Goal: Task Accomplishment & Management: Manage account settings

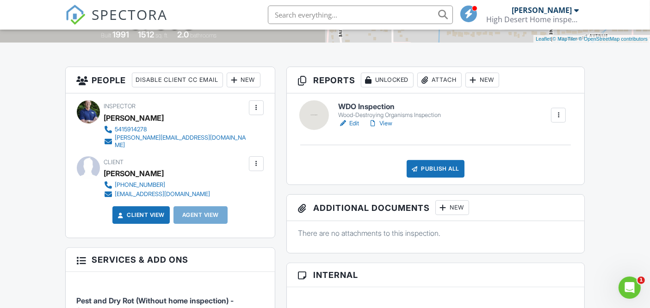
scroll to position [205, 0]
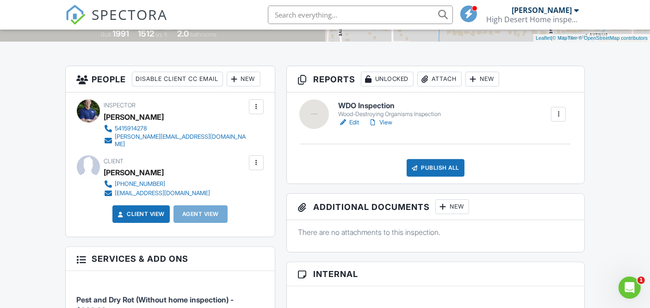
click at [387, 104] on h6 "WDO Inspection" at bounding box center [389, 106] width 103 height 8
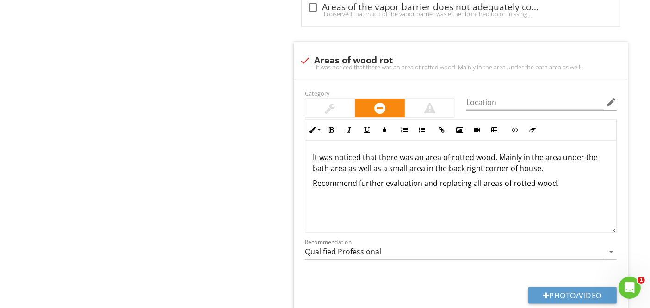
scroll to position [1144, 0]
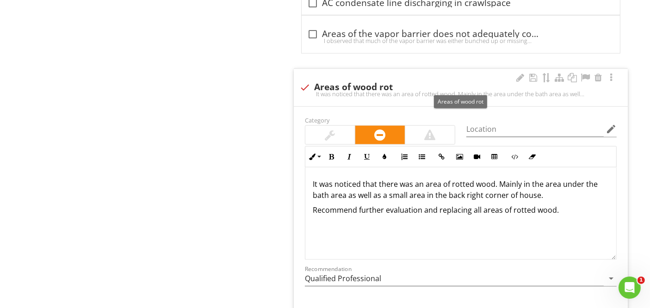
click at [306, 83] on div at bounding box center [305, 88] width 16 height 16
checkbox input "true"
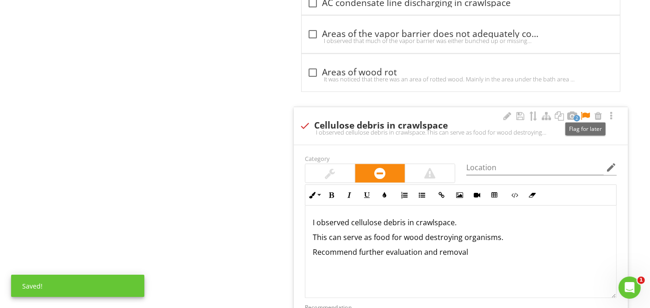
click at [585, 112] on div at bounding box center [585, 116] width 11 height 9
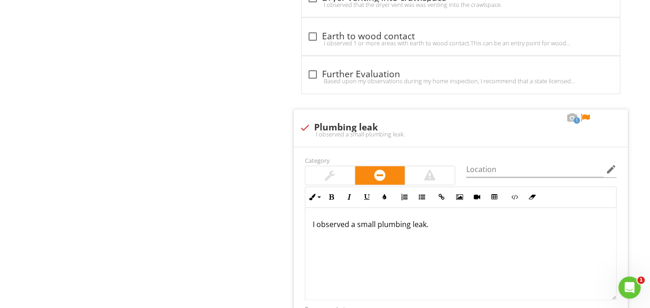
scroll to position [1693, 0]
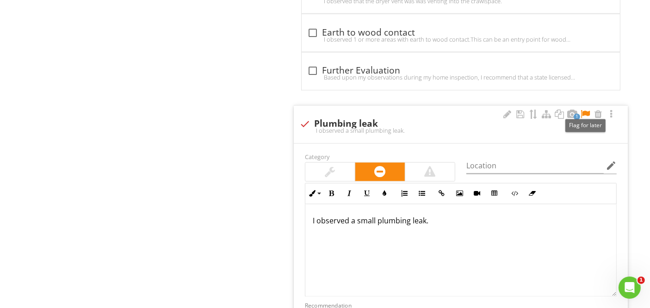
click at [583, 110] on div at bounding box center [585, 114] width 11 height 9
drag, startPoint x: 434, startPoint y: 216, endPoint x: 357, endPoint y: 217, distance: 76.8
click at [357, 217] on p "I observed a small plumbing leak." at bounding box center [461, 221] width 296 height 11
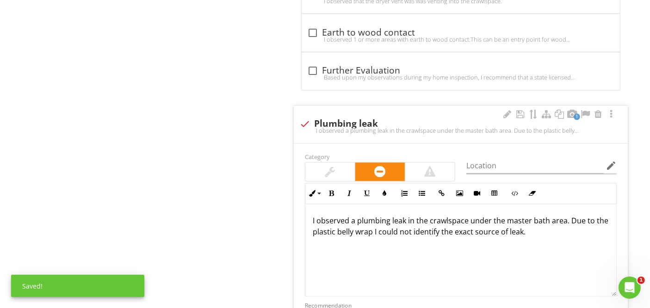
click at [573, 226] on p "I observed a plumbing leak in the crawlspace under the master bath area. Due to…" at bounding box center [461, 227] width 296 height 22
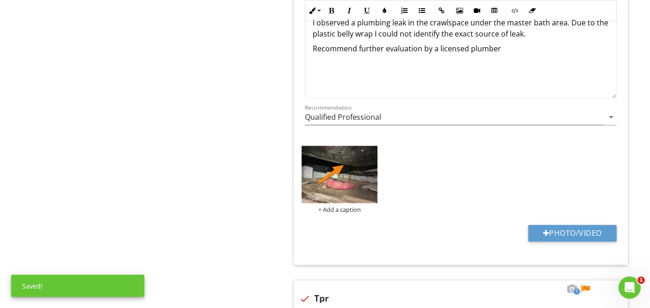
scroll to position [1895, 0]
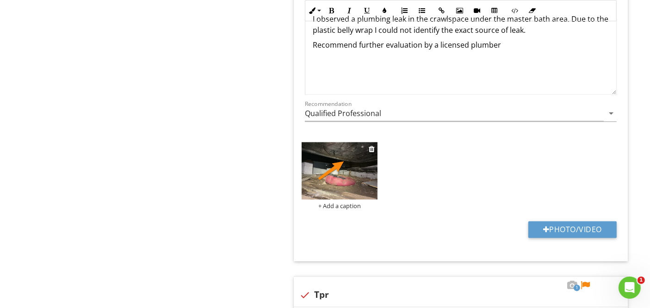
click at [333, 202] on div "+ Add a caption" at bounding box center [340, 205] width 76 height 7
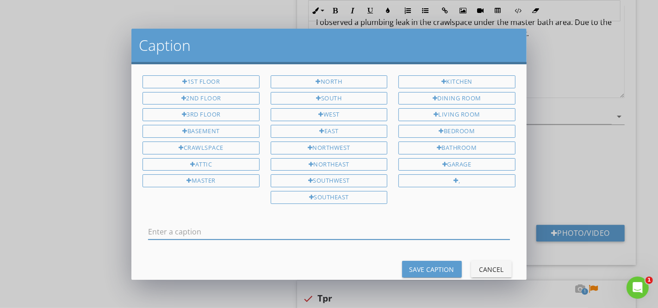
click at [300, 226] on input "text" at bounding box center [328, 231] width 361 height 15
type input "water dripping from this area"
click at [402, 265] on button "Save Caption" at bounding box center [432, 269] width 60 height 17
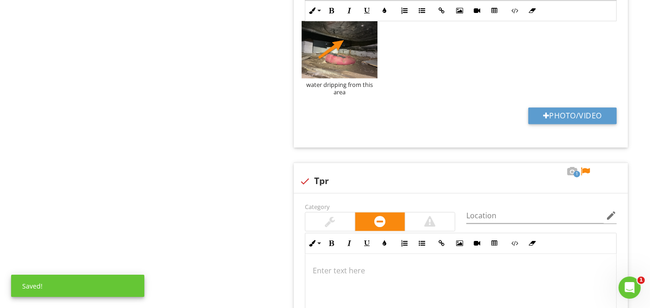
scroll to position [2076, 0]
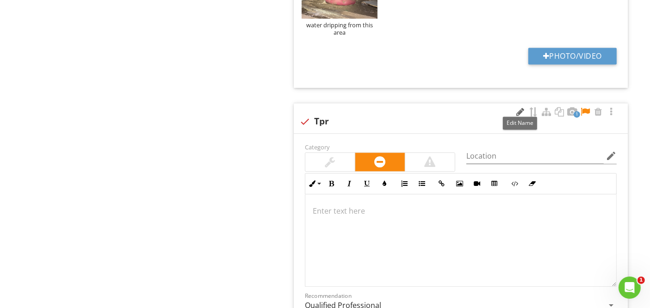
click at [519, 107] on div at bounding box center [520, 111] width 11 height 9
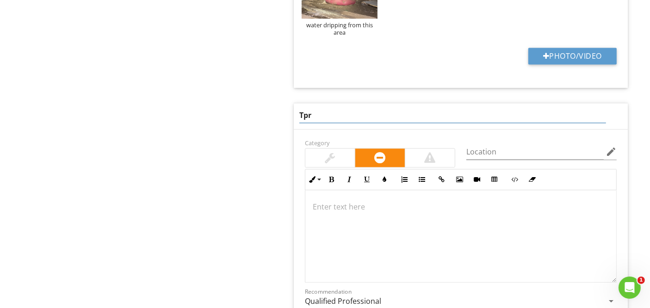
click at [355, 110] on input "Tpr" at bounding box center [452, 115] width 307 height 15
type input "TPR valve leaking."
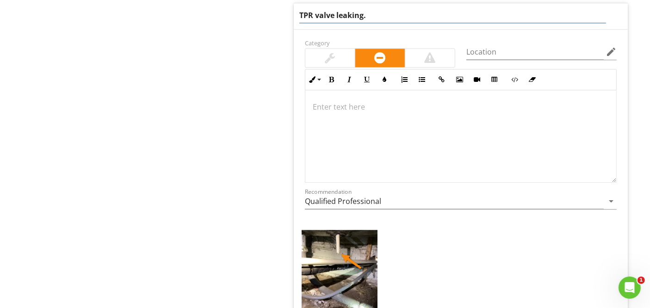
scroll to position [2141, 0]
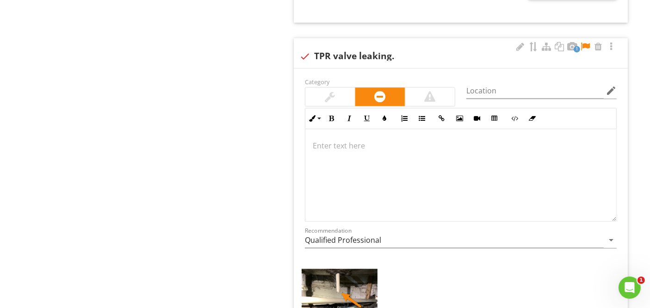
click at [371, 140] on p at bounding box center [461, 145] width 296 height 11
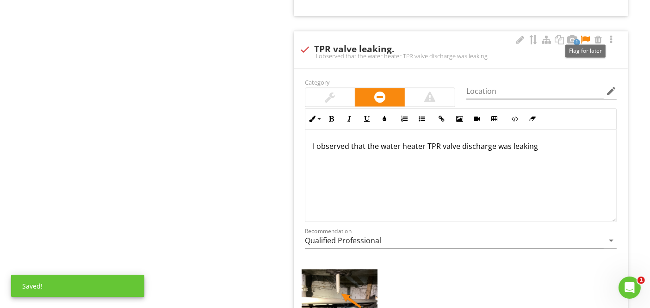
click at [584, 35] on div at bounding box center [585, 39] width 11 height 9
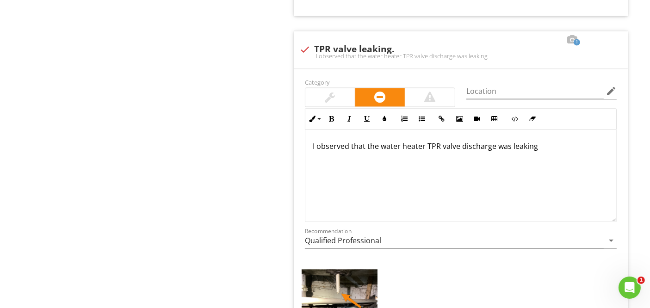
click at [546, 141] on p "I observed that the water heater TPR valve discharge was leaking" at bounding box center [461, 146] width 296 height 11
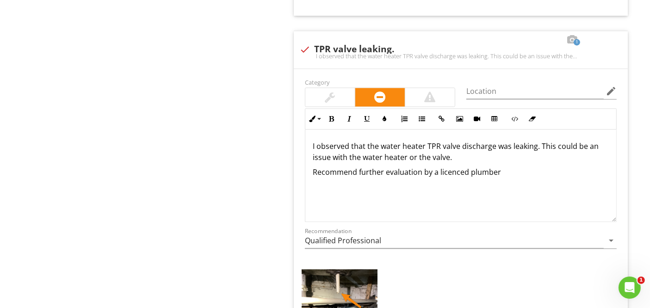
click at [457, 167] on p "Recommend further evaluation by a licenced plumber" at bounding box center [461, 172] width 296 height 11
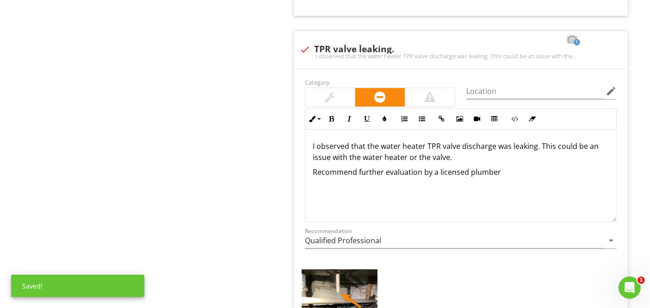
click at [502, 167] on p "Recommend further evaluation by a licensed plumber" at bounding box center [461, 172] width 296 height 11
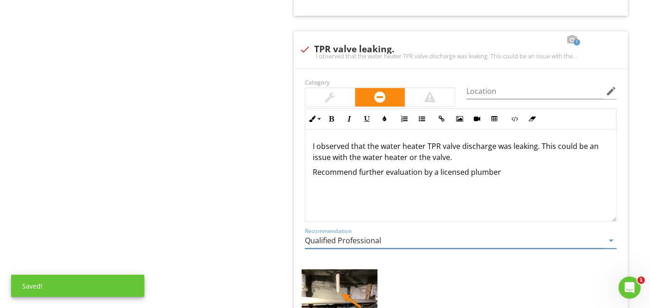
click at [397, 239] on input "Qualified Professional" at bounding box center [454, 240] width 299 height 15
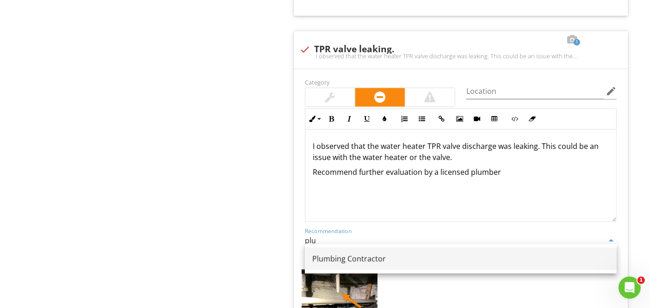
click at [402, 261] on div "Plumbing Contractor" at bounding box center [460, 258] width 297 height 11
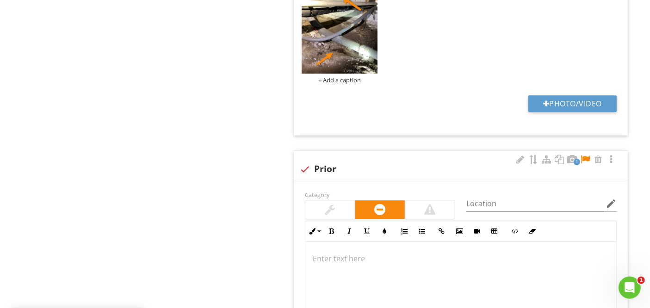
scroll to position [2439, 0]
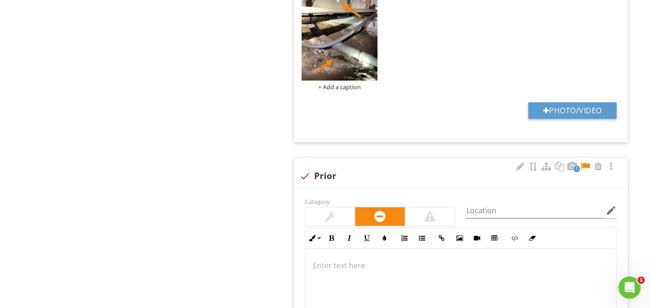
type input "Plumbing Contractor"
click at [585, 162] on div at bounding box center [585, 166] width 11 height 9
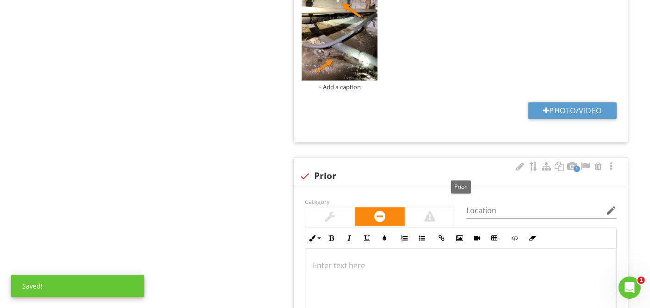
click at [304, 169] on div at bounding box center [305, 176] width 16 height 16
checkbox input "true"
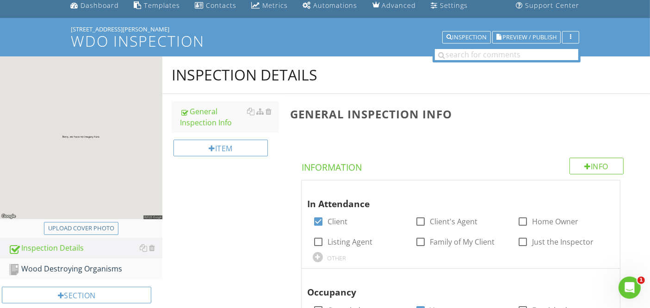
scroll to position [51, 0]
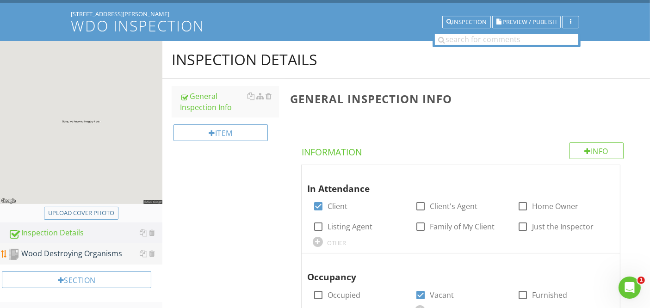
click at [83, 253] on div "Wood Destroying Organisms" at bounding box center [85, 254] width 154 height 12
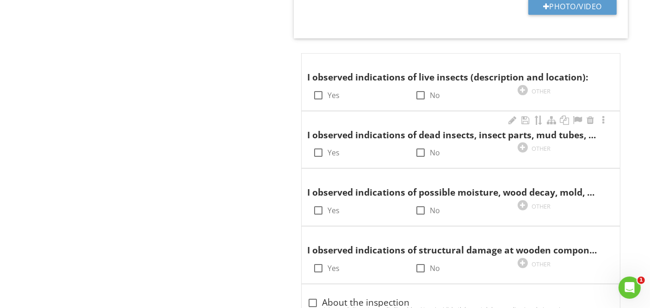
scroll to position [414, 0]
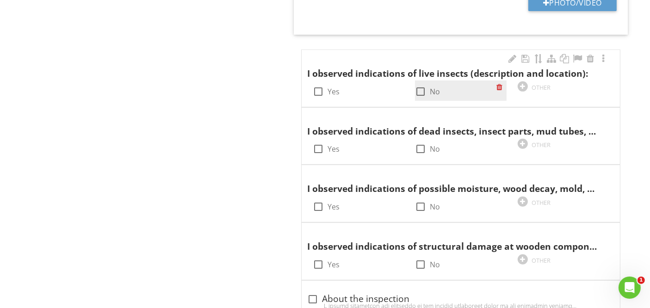
click at [422, 88] on div at bounding box center [421, 92] width 16 height 16
checkbox input "true"
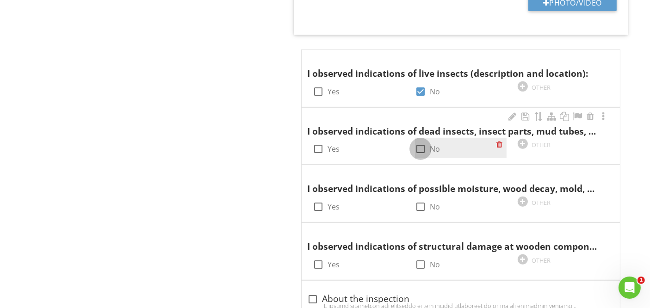
click at [415, 153] on div at bounding box center [421, 149] width 16 height 16
checkbox input "true"
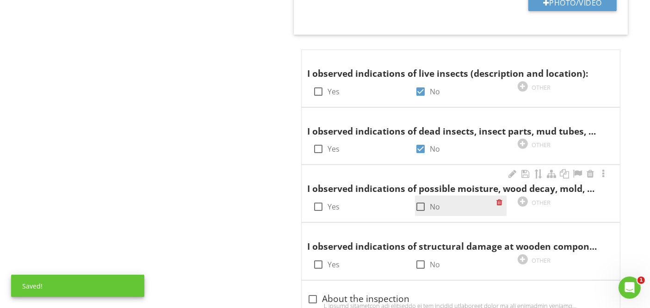
click at [415, 205] on div at bounding box center [421, 207] width 16 height 16
checkbox input "true"
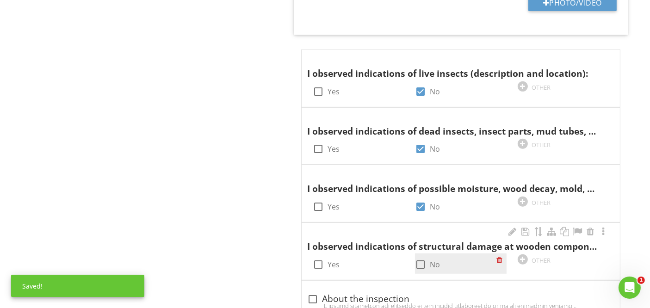
click at [420, 260] on div at bounding box center [421, 265] width 16 height 16
checkbox input "true"
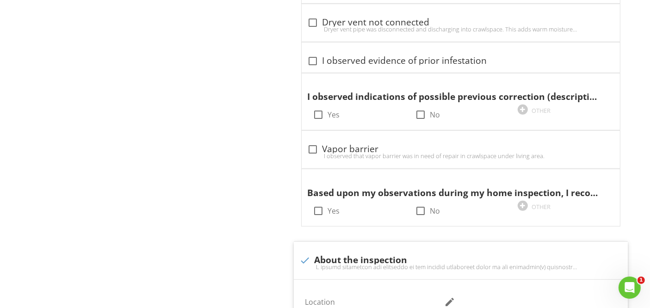
scroll to position [842, 0]
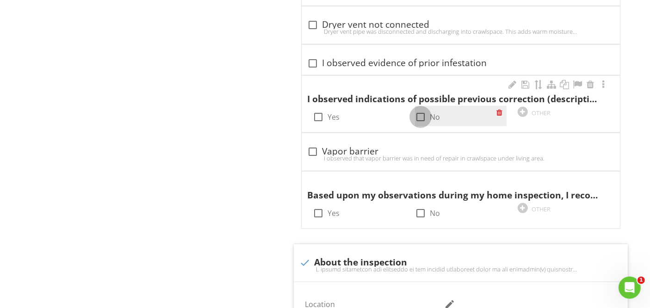
click at [418, 112] on div at bounding box center [421, 117] width 16 height 16
checkbox input "true"
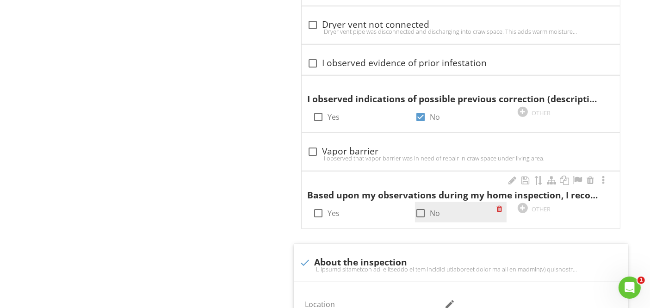
click at [420, 209] on div at bounding box center [421, 213] width 16 height 16
checkbox input "true"
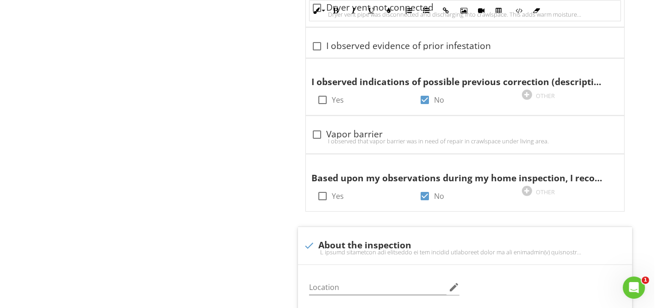
scroll to position [0, 0]
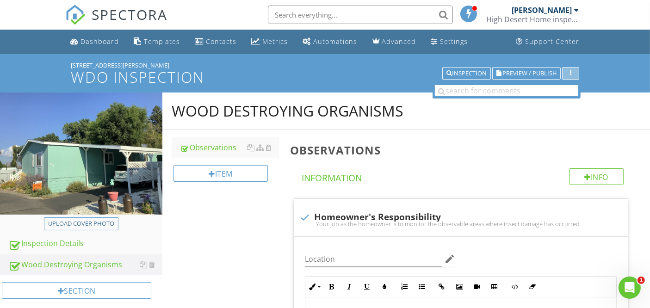
click at [569, 74] on div "button" at bounding box center [570, 73] width 9 height 6
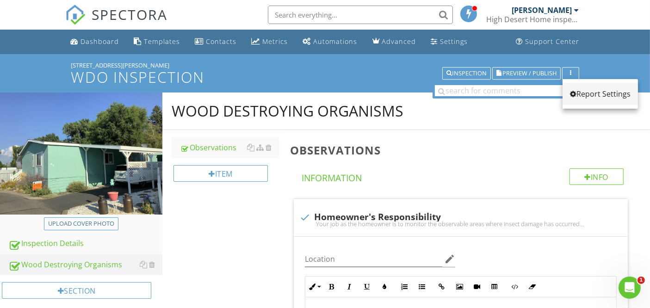
click at [595, 97] on div "Report Settings" at bounding box center [600, 93] width 61 height 11
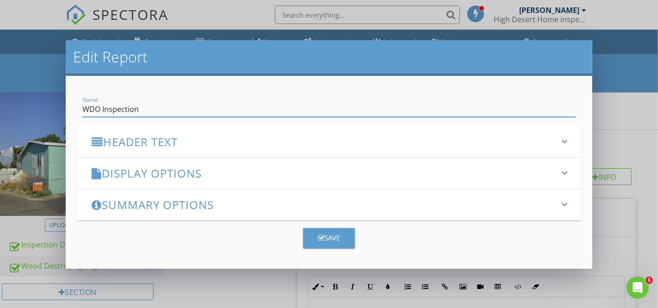
click at [261, 167] on h3 "Display Options" at bounding box center [324, 173] width 464 height 12
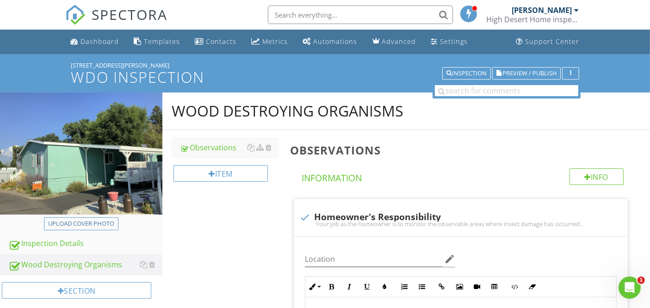
drag, startPoint x: 593, startPoint y: 112, endPoint x: 590, endPoint y: 126, distance: 15.2
click at [618, 73] on div "4200 Summers Ln 87 WDO Inspection Inspection Preview / Publish" at bounding box center [325, 73] width 650 height 38
click at [568, 73] on div "button" at bounding box center [570, 73] width 9 height 6
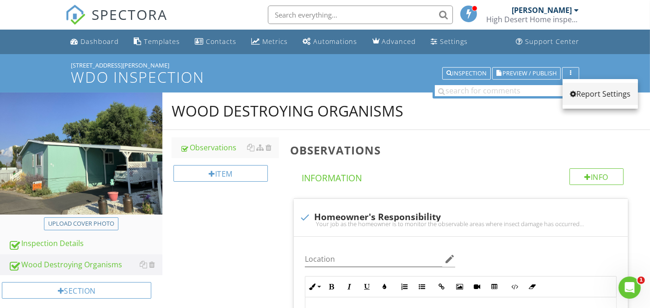
click at [591, 94] on div "Report Settings" at bounding box center [600, 93] width 61 height 11
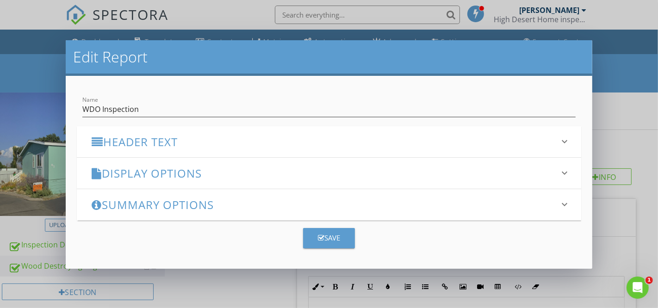
click at [221, 172] on h3 "Display Options" at bounding box center [324, 173] width 464 height 12
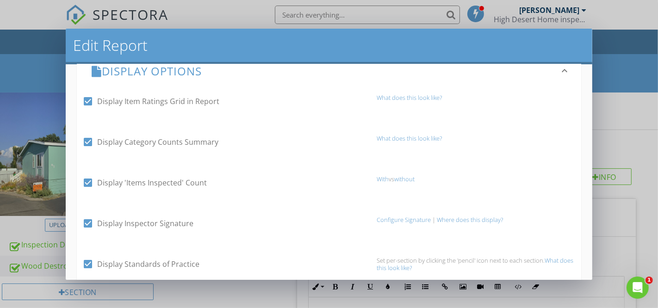
scroll to position [97, 0]
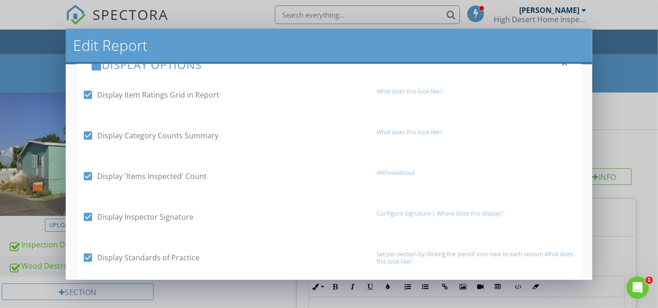
click at [88, 173] on div at bounding box center [88, 176] width 16 height 16
checkbox input "false"
click at [91, 134] on div at bounding box center [88, 136] width 16 height 16
checkbox input "false"
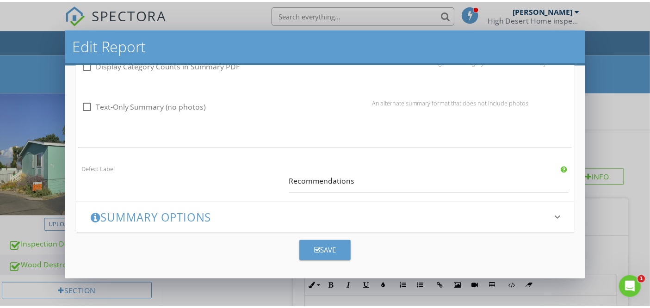
scroll to position [707, 0]
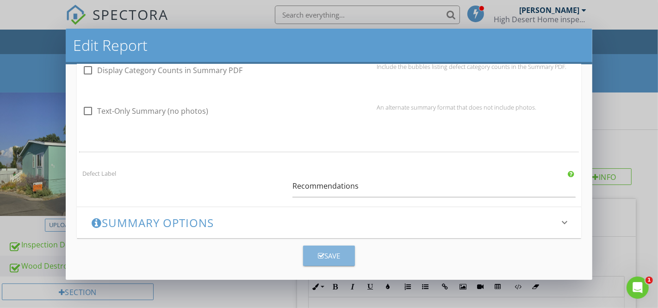
click at [325, 255] on div "Save" at bounding box center [329, 256] width 22 height 11
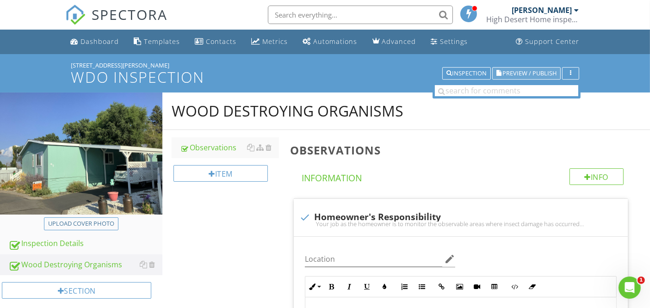
click at [513, 71] on span "Preview / Publish" at bounding box center [530, 73] width 54 height 6
click at [511, 74] on span "Preview / Publish" at bounding box center [530, 73] width 54 height 6
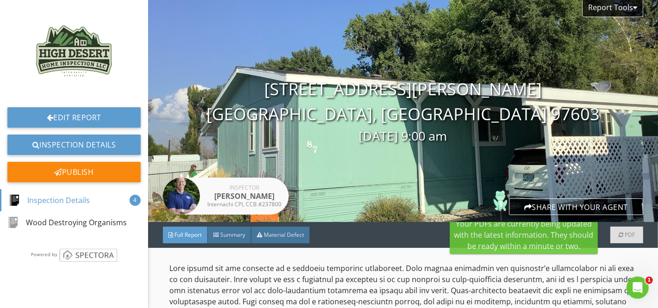
click at [618, 234] on div at bounding box center [621, 235] width 6 height 7
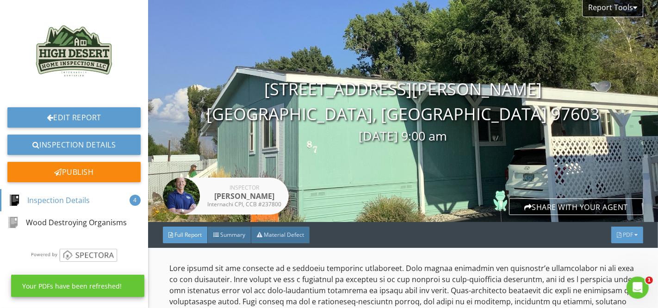
click at [623, 234] on span "PDF" at bounding box center [628, 235] width 10 height 8
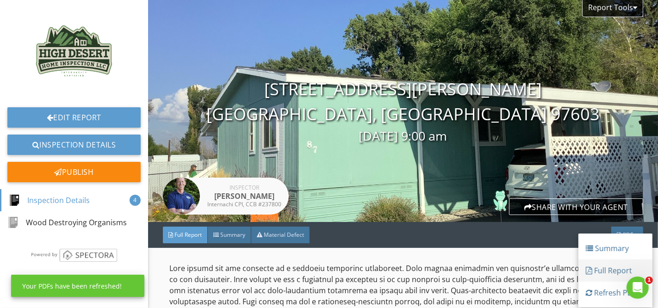
click at [605, 269] on div "Full Report" at bounding box center [615, 270] width 59 height 11
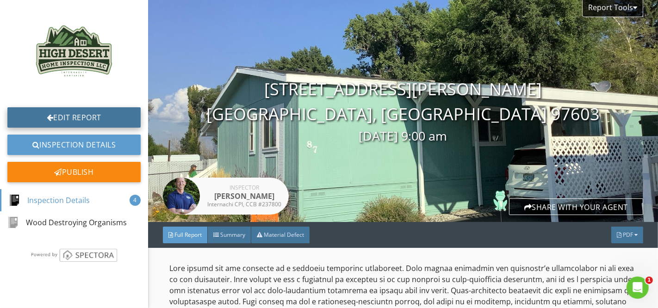
click at [93, 119] on link "Edit Report" at bounding box center [73, 117] width 133 height 20
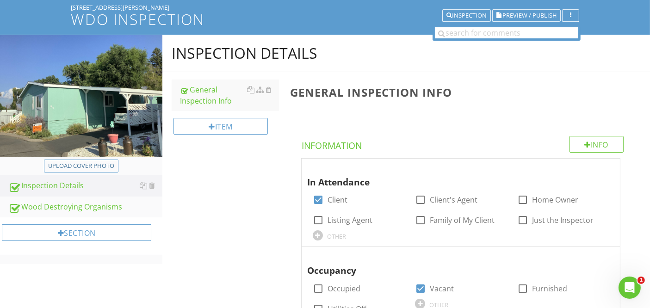
scroll to position [61, 0]
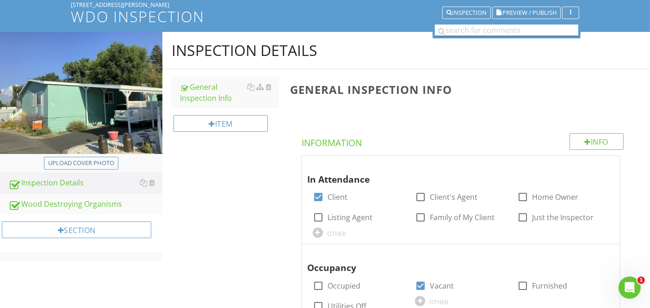
click at [505, 30] on input "text" at bounding box center [506, 31] width 143 height 12
click at [466, 13] on div "Inspection" at bounding box center [467, 13] width 40 height 6
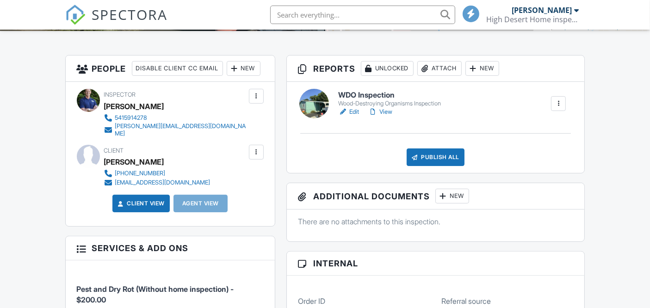
click at [426, 153] on div "Publish All" at bounding box center [436, 158] width 58 height 18
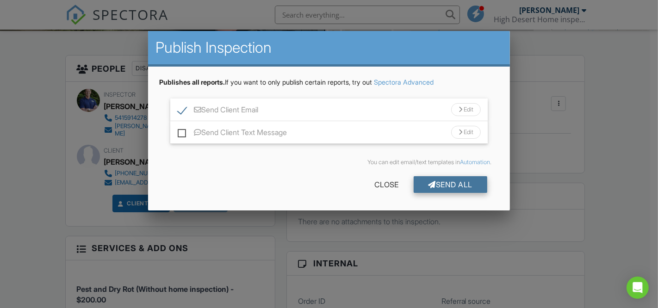
click at [445, 186] on div "Send All" at bounding box center [451, 184] width 74 height 17
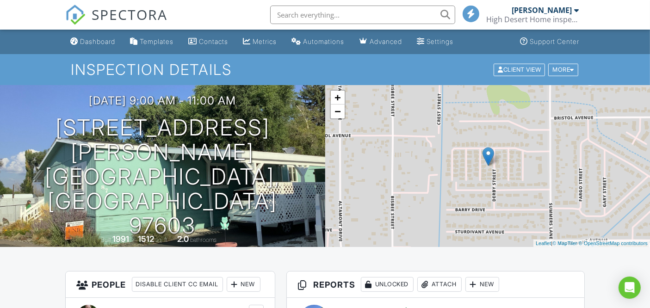
click at [412, 17] on input "text" at bounding box center [362, 15] width 185 height 19
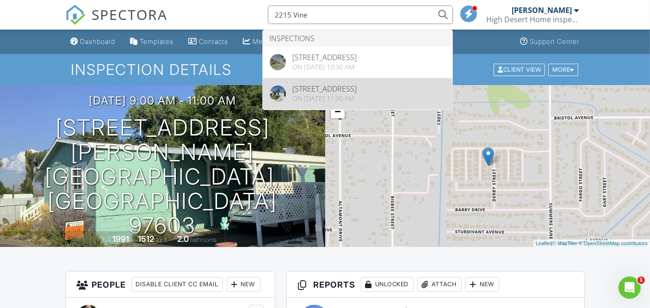
type input "2215 Vine"
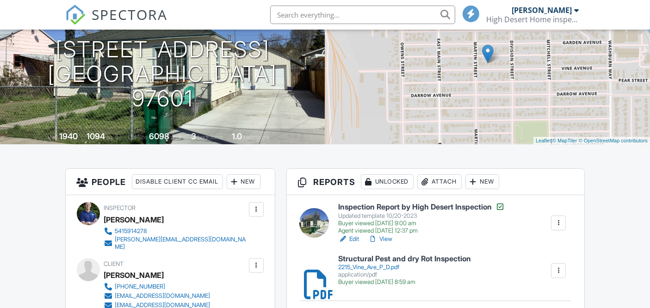
scroll to position [103, 0]
click at [385, 265] on div "2215_Vine_Ave_P_D.pdf" at bounding box center [404, 267] width 133 height 7
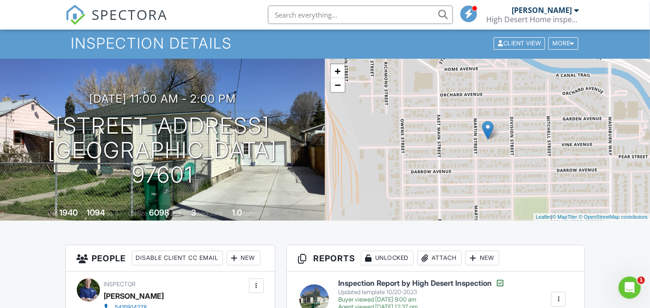
scroll to position [0, 0]
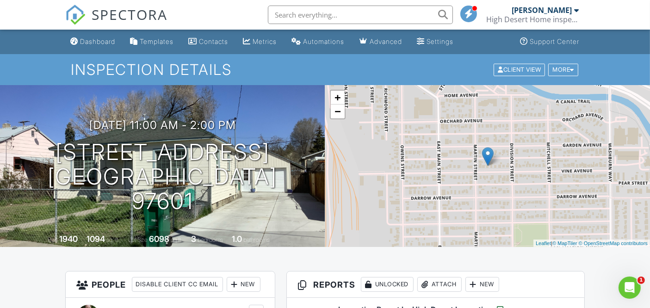
click at [373, 11] on input "text" at bounding box center [360, 15] width 185 height 19
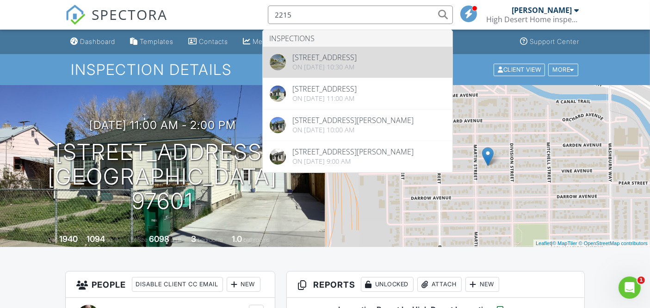
type input "2215"
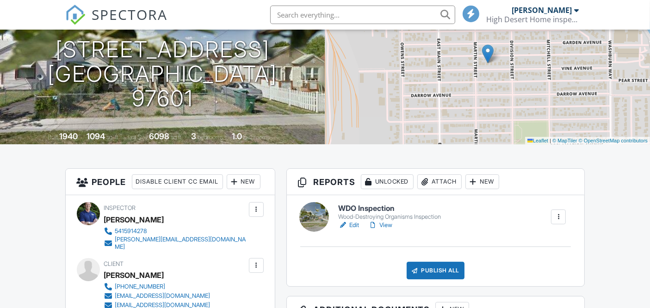
click at [439, 185] on div "Attach" at bounding box center [439, 181] width 44 height 15
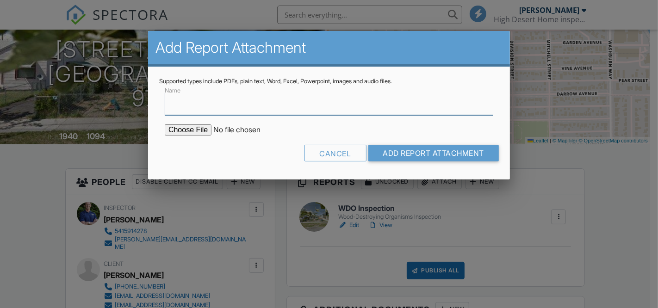
click at [297, 105] on input "Name" at bounding box center [329, 104] width 329 height 23
type input "Structural Pest and Dry Rot report"
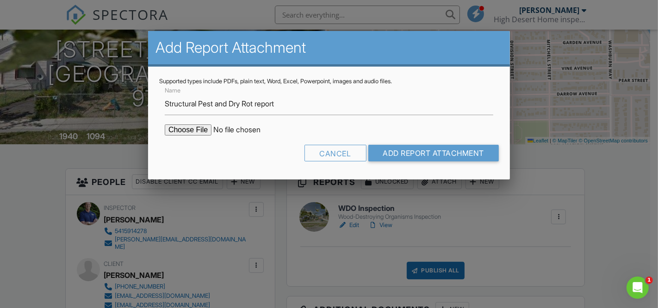
click at [196, 129] on input "file" at bounding box center [243, 129] width 157 height 11
type input "C:\fakepath\2215 Vine Ave P&D 8-27-25.pdf"
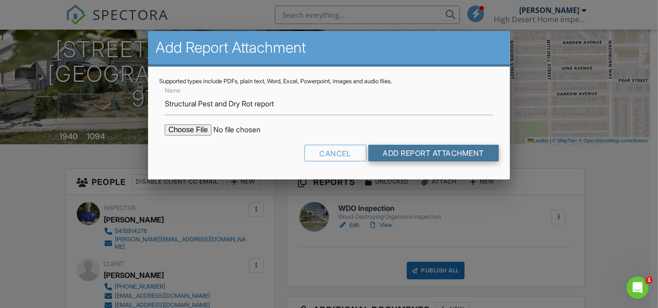
click at [410, 153] on input "Add Report Attachment" at bounding box center [433, 153] width 131 height 17
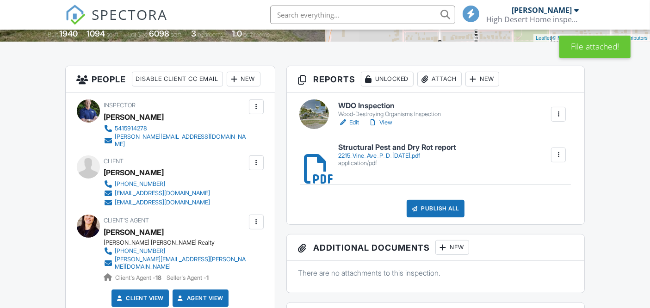
click at [561, 117] on div at bounding box center [558, 114] width 9 height 9
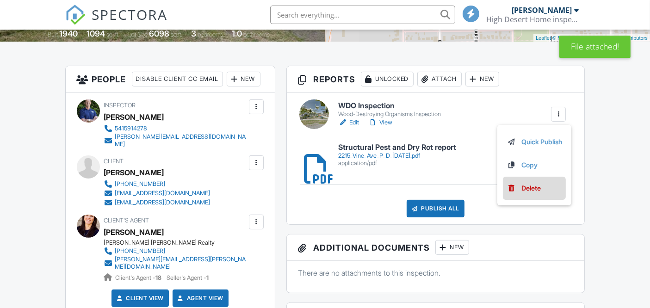
click at [523, 186] on div "Delete" at bounding box center [530, 188] width 19 height 10
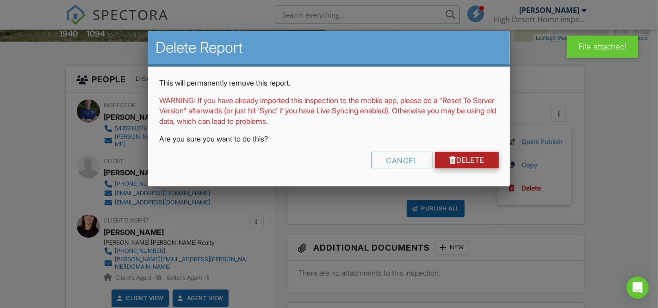
click at [468, 159] on link "Delete" at bounding box center [467, 160] width 64 height 17
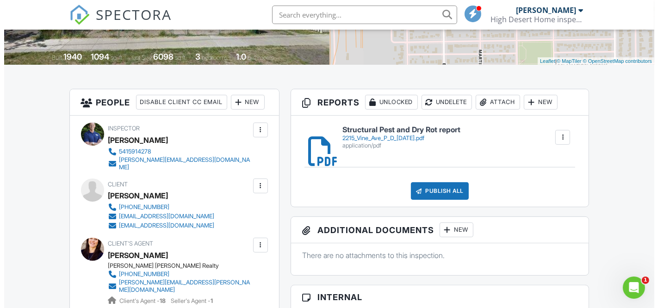
scroll to position [185, 0]
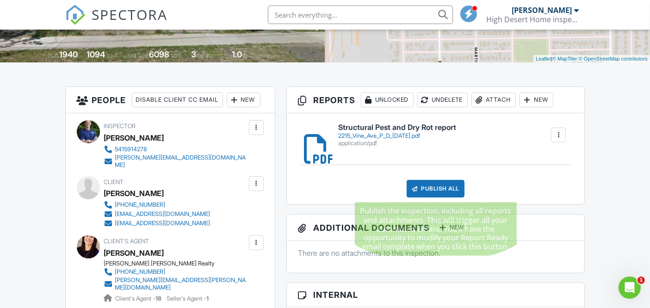
click at [439, 187] on div "Publish All" at bounding box center [436, 189] width 58 height 18
